Goal: Transaction & Acquisition: Purchase product/service

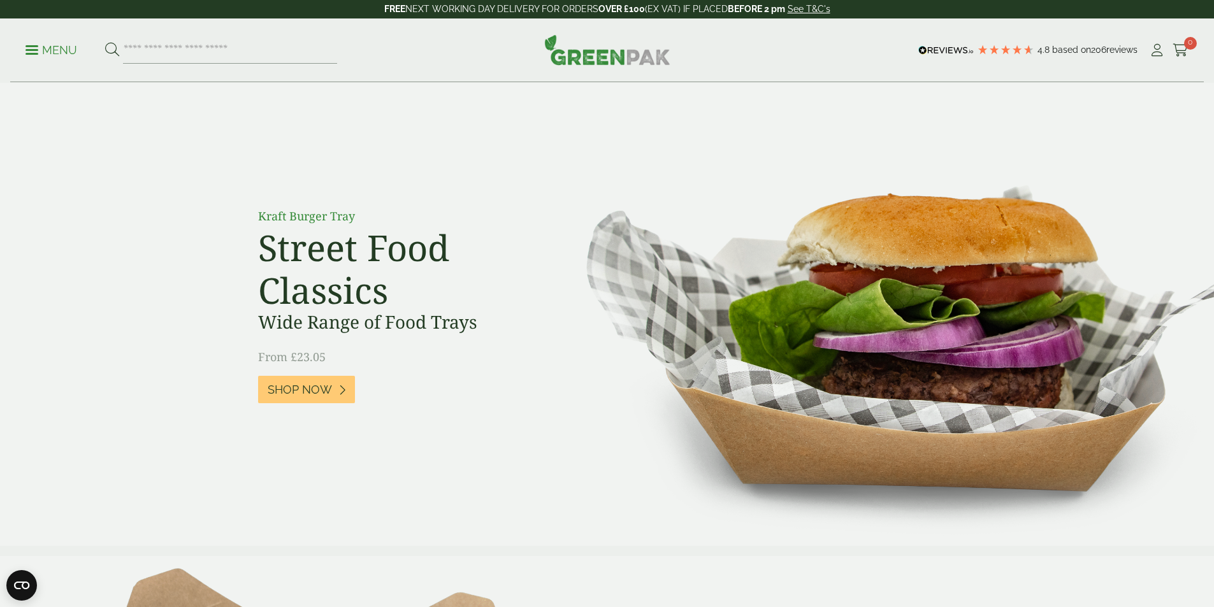
click at [29, 52] on div "Menu 4.8 Based on 206 reviews My Account" at bounding box center [606, 50] width 1193 height 64
click at [32, 51] on p "Menu" at bounding box center [51, 50] width 52 height 15
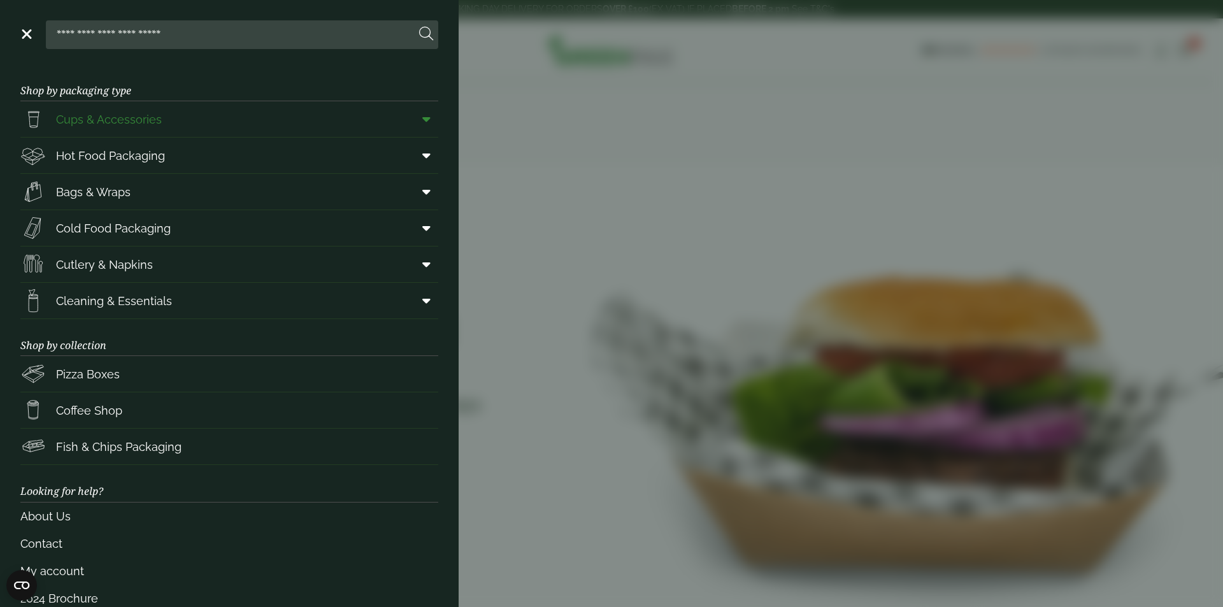
click at [413, 123] on span at bounding box center [424, 119] width 29 height 24
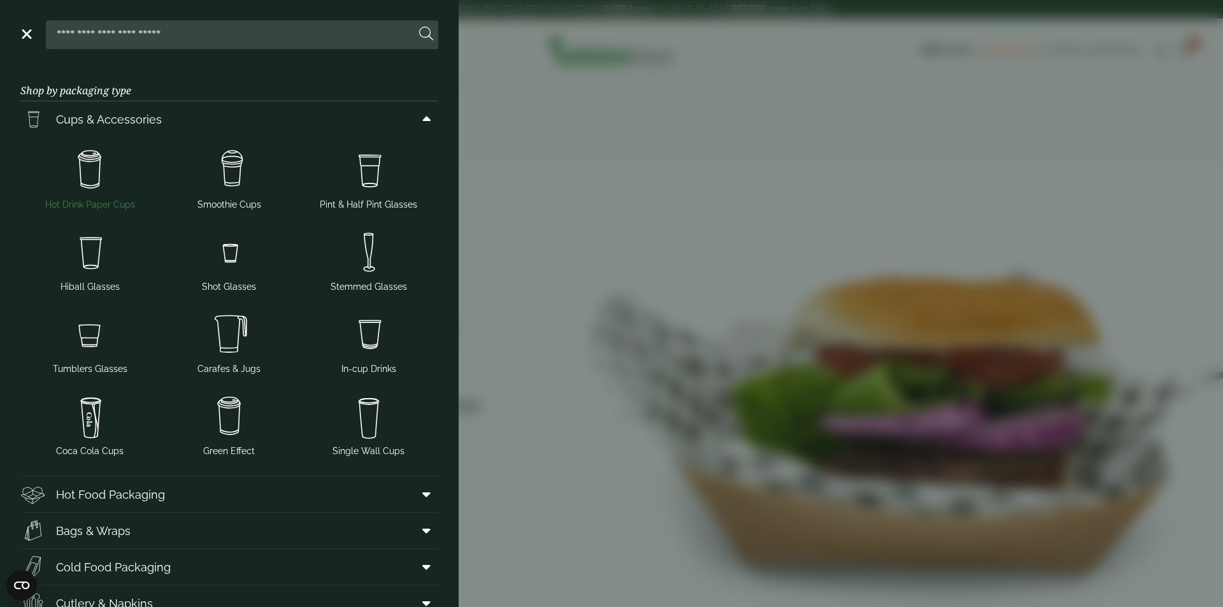
click at [110, 185] on img at bounding box center [89, 170] width 129 height 51
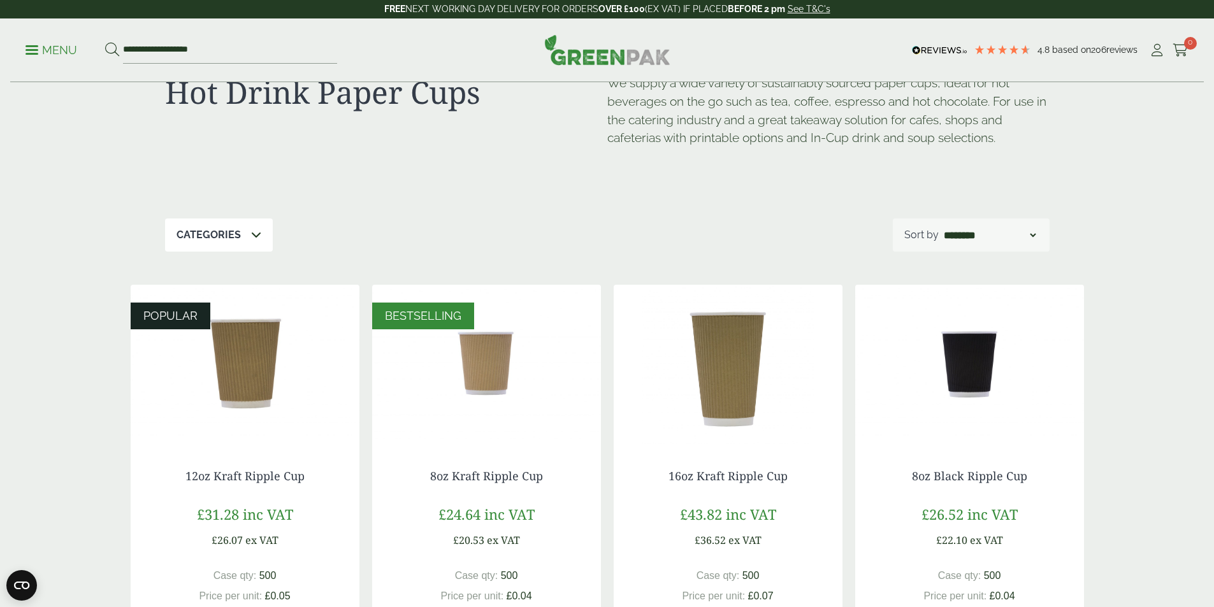
scroll to position [127, 0]
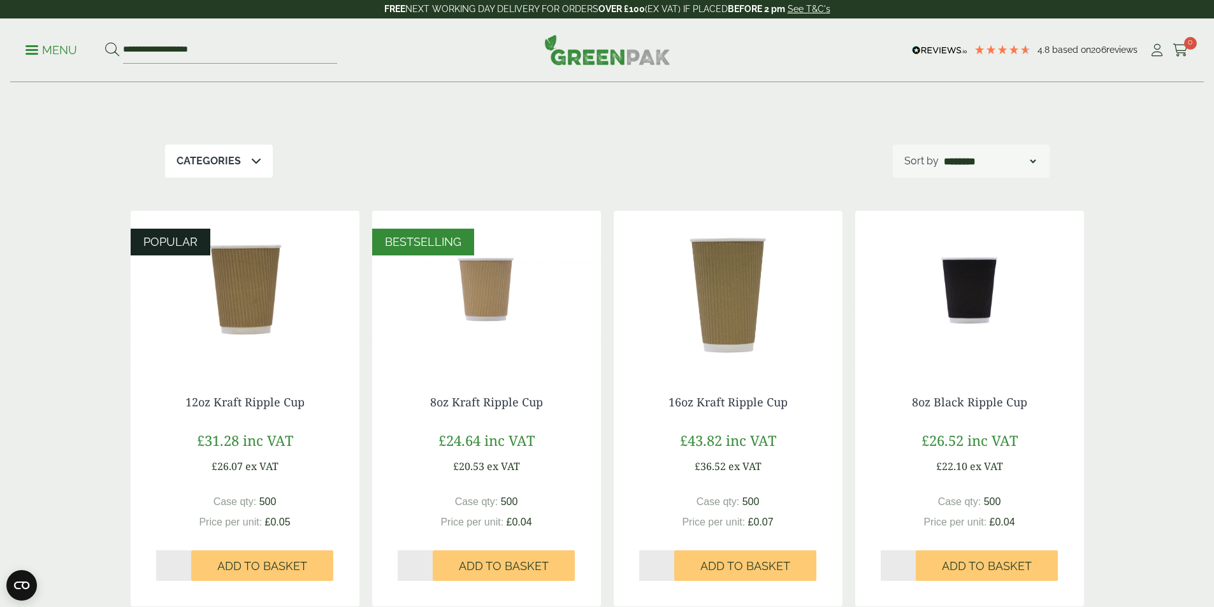
click at [269, 348] on img at bounding box center [245, 290] width 229 height 159
click at [954, 350] on img at bounding box center [969, 290] width 229 height 159
click at [975, 289] on img at bounding box center [969, 290] width 229 height 159
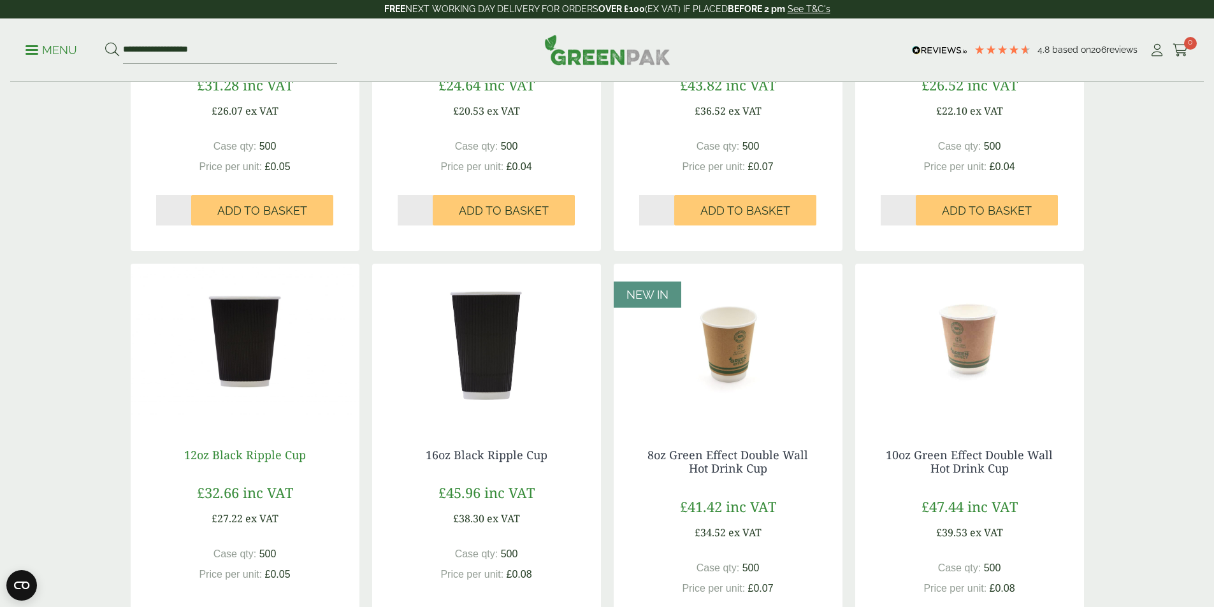
scroll to position [510, 0]
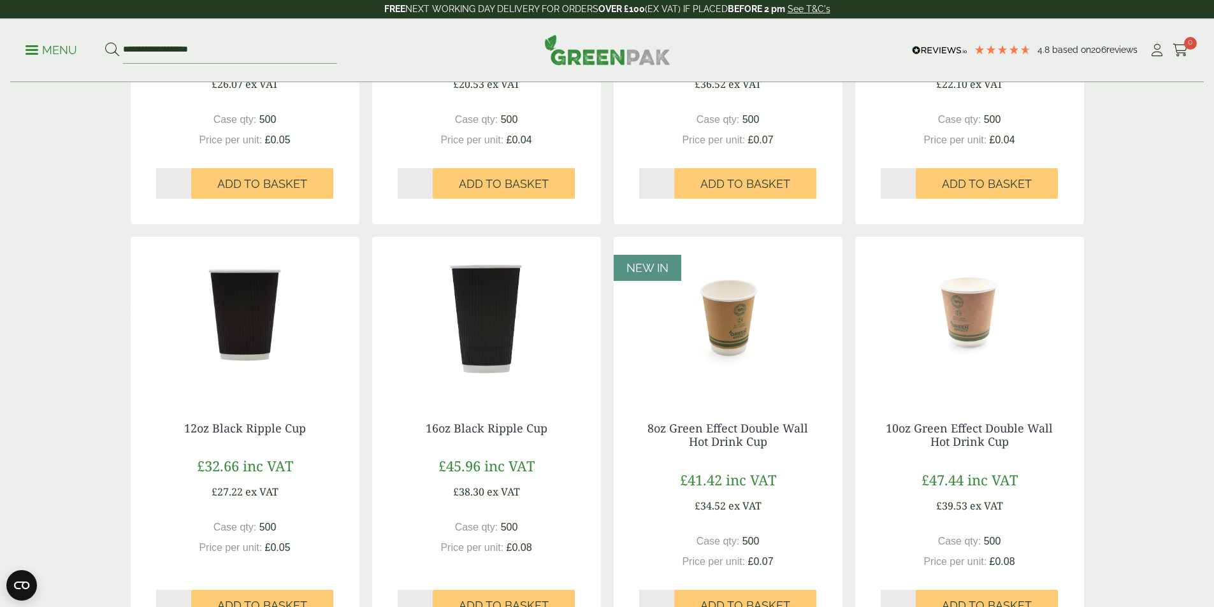
click at [235, 410] on div "12oz Black Ripple Cup £32.66 inc VAT £27.22 ex VAT Case qty: 500 Price per unit…" at bounding box center [245, 514] width 229 height 236
click at [240, 434] on link "12oz Black Ripple Cup" at bounding box center [245, 427] width 122 height 15
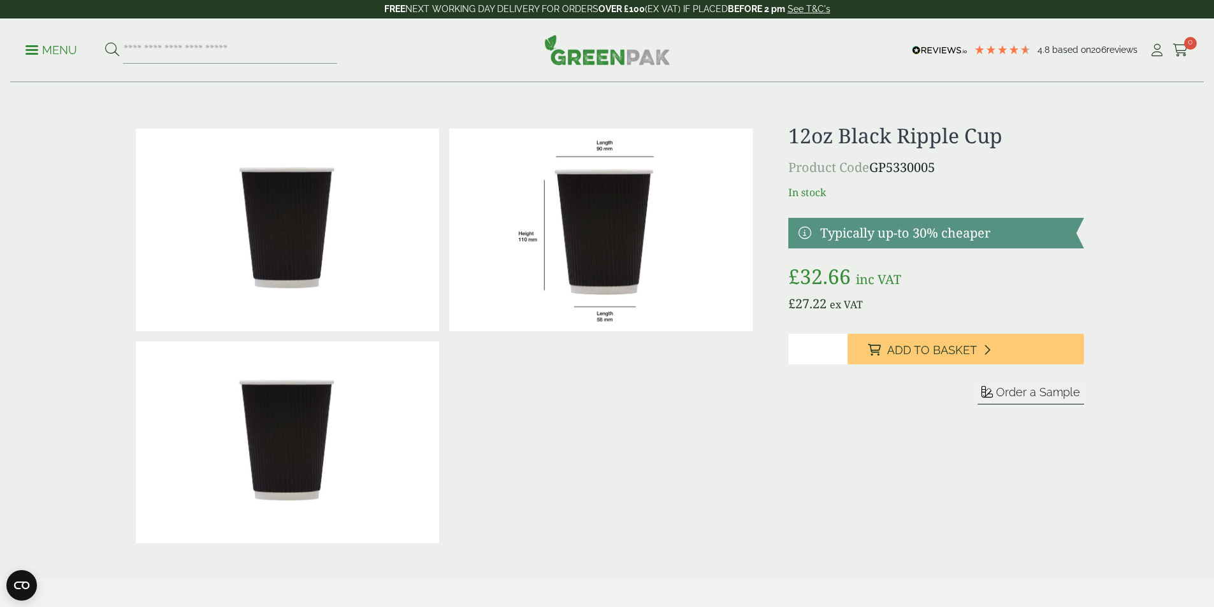
click at [780, 62] on div "Menu 4.8 Based on 206 reviews My Account" at bounding box center [606, 50] width 1193 height 64
